Goal: Transaction & Acquisition: Download file/media

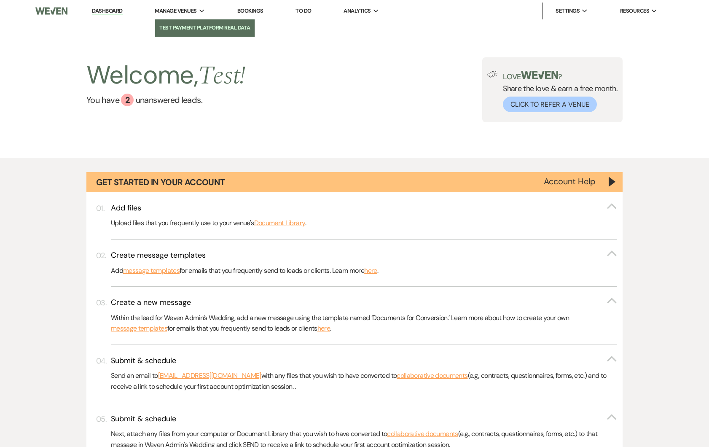
click at [183, 29] on li "Test Payment Platform Real Data" at bounding box center [204, 28] width 91 height 8
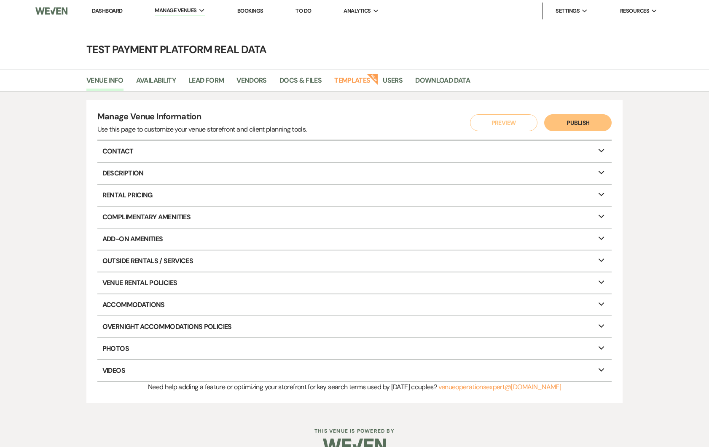
click at [432, 74] on li "Download Data" at bounding box center [448, 82] width 67 height 18
click at [429, 81] on link "Download Data" at bounding box center [442, 83] width 55 height 16
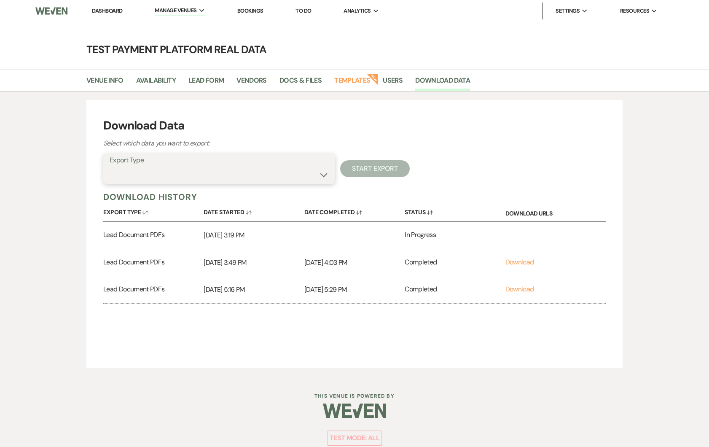
click at [227, 175] on select "Lead Information Rental Overview Lead Documents and Files Metadata Messages Inf…" at bounding box center [219, 174] width 219 height 16
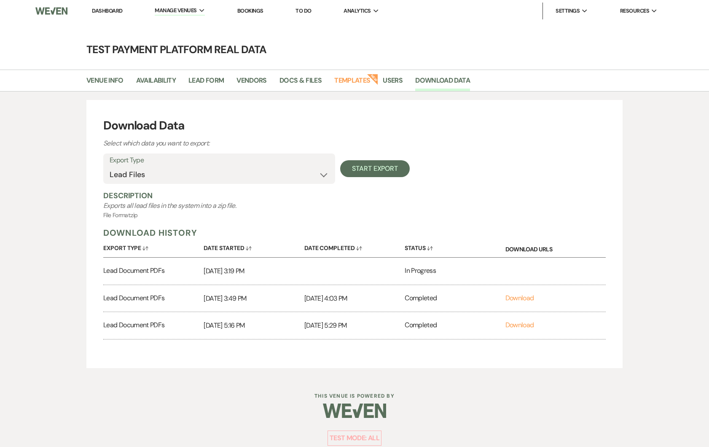
select select "leadFilesZip"
click at [270, 208] on p "Exports all lead files in the system into a zip file." at bounding box center [354, 206] width 502 height 10
click at [378, 172] on button "Start Export" at bounding box center [375, 168] width 70 height 17
